Goal: Task Accomplishment & Management: Use online tool/utility

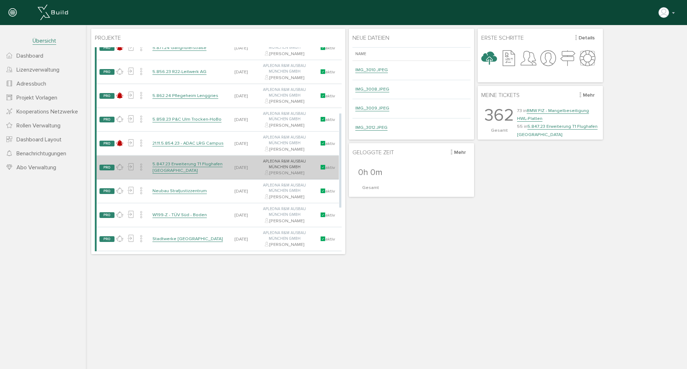
click at [185, 161] on link "5.847.23 Erweiterung T1 Flughafen [GEOGRAPHIC_DATA]" at bounding box center [187, 167] width 70 height 13
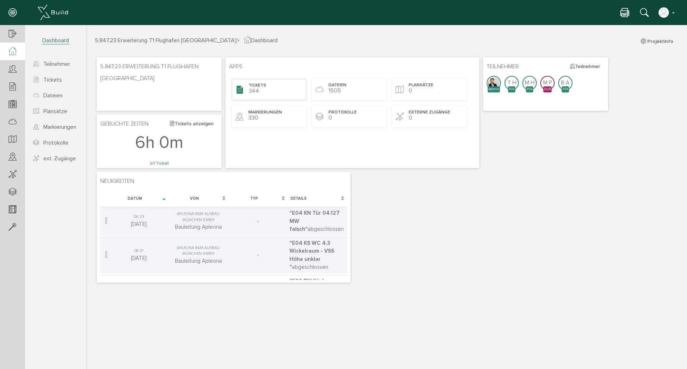
click at [282, 90] on div "Tickets 344" at bounding box center [269, 89] width 74 height 21
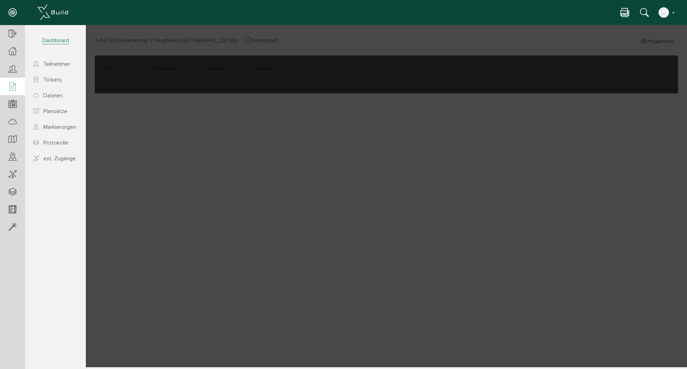
select select "FI-66fa35c85105f3.18396652"
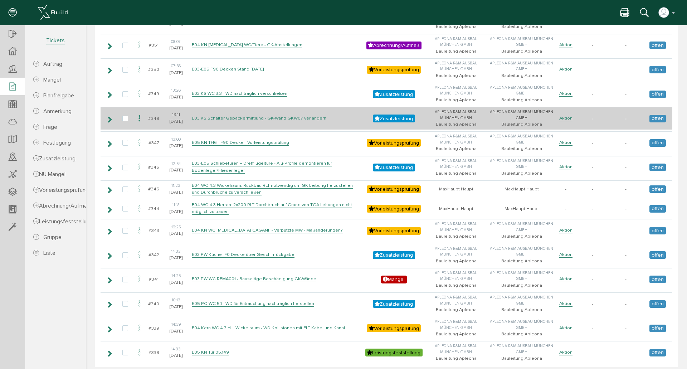
scroll to position [143, 0]
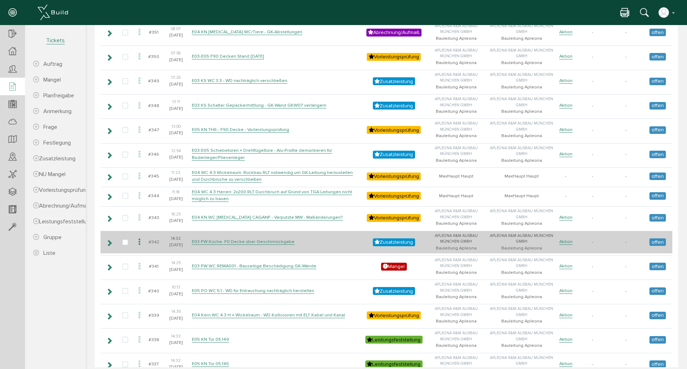
click at [108, 243] on icon at bounding box center [109, 243] width 7 height 6
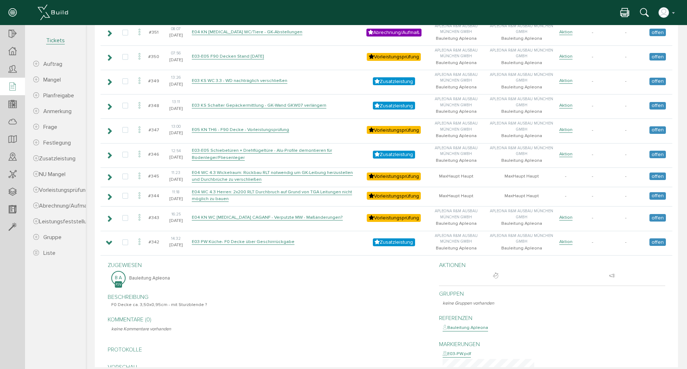
scroll to position [191, 0]
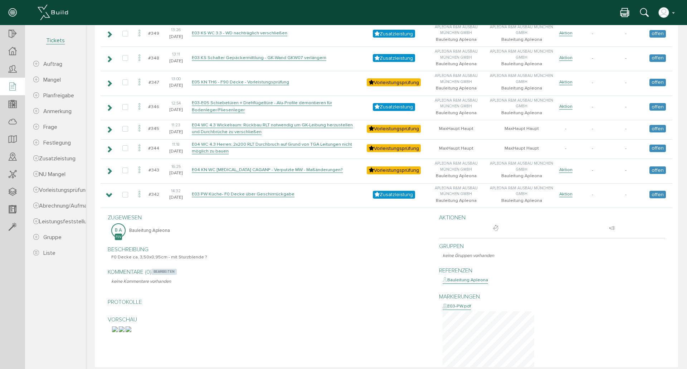
click at [162, 270] on span "bearbeiten" at bounding box center [163, 272] width 25 height 6
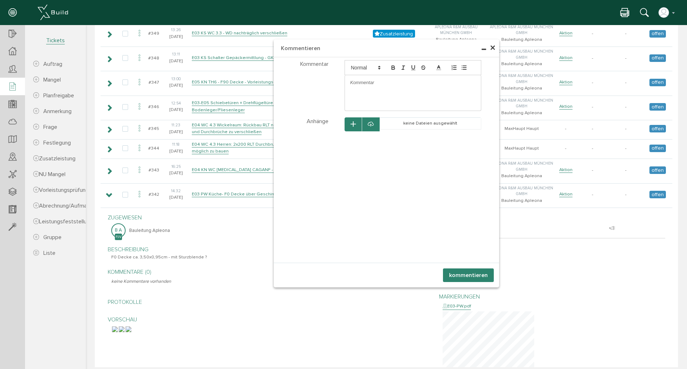
click at [420, 88] on div at bounding box center [413, 82] width 136 height 15
click at [476, 272] on button "kommentieren" at bounding box center [468, 275] width 51 height 14
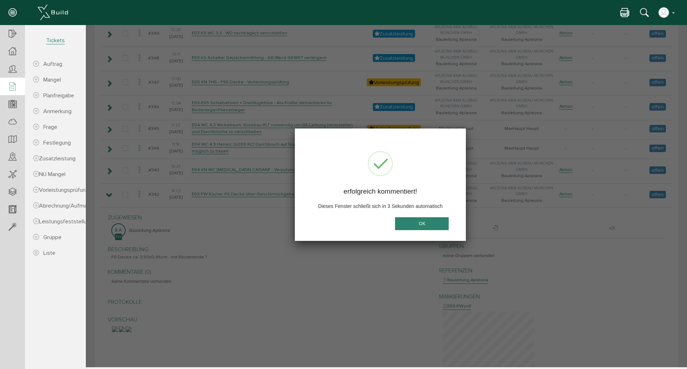
scroll to position [0, 0]
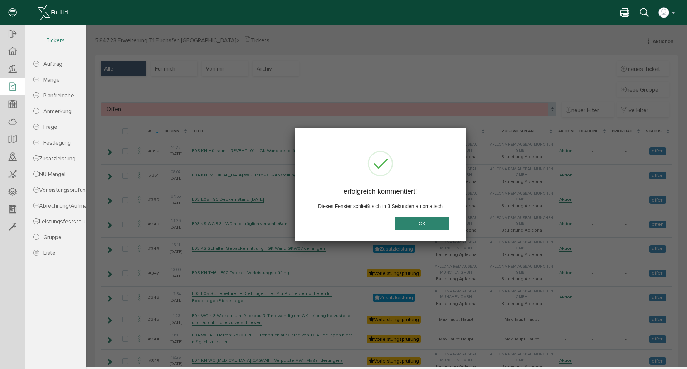
click at [435, 222] on button "OK" at bounding box center [422, 223] width 54 height 13
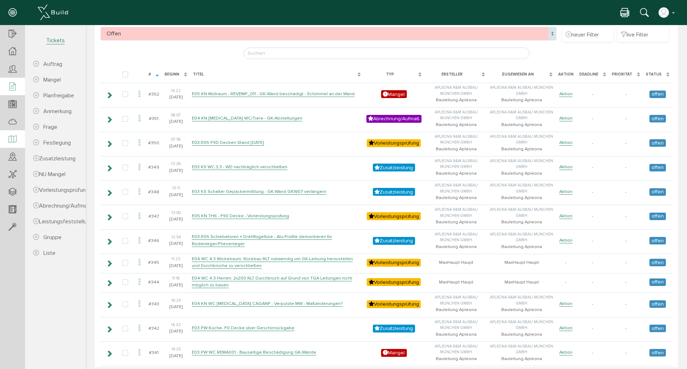
scroll to position [48, 0]
